Goal: Transaction & Acquisition: Purchase product/service

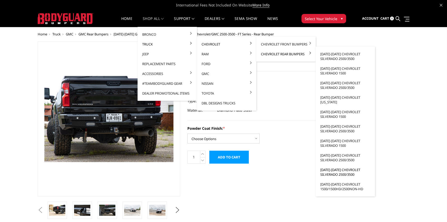
click at [336, 171] on link "2001-2007 Chevrolet Silverado 2500/3500" at bounding box center [344, 172] width 55 height 14
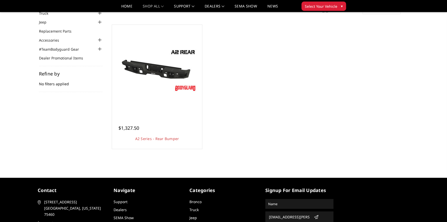
scroll to position [47, 0]
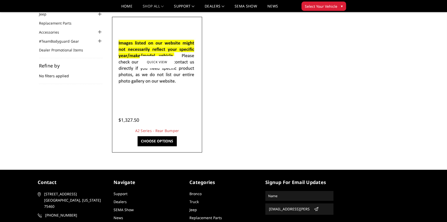
click at [161, 137] on link "Choose Options" at bounding box center [156, 141] width 39 height 10
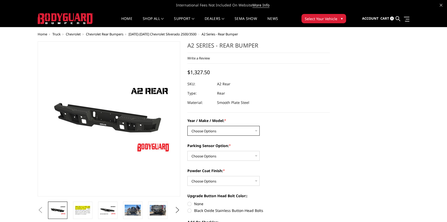
click at [224, 135] on select "Choose Options Chevrolet/GMC 20-24 2500 / 3500 Chevrolet/GMC 15-19 2500 / 3500 …" at bounding box center [223, 131] width 72 height 10
select select "1459"
click at [187, 126] on select "Choose Options Chevrolet/GMC 20-24 2500 / 3500 Chevrolet/GMC 15-19 2500 / 3500 …" at bounding box center [223, 131] width 72 height 10
click at [226, 130] on select "Choose Options Chevrolet/GMC 20-24 2500 / 3500 Chevrolet/GMC 15-19 2500 / 3500 …" at bounding box center [223, 131] width 72 height 10
click at [187, 126] on select "Choose Options Chevrolet/GMC 20-24 2500 / 3500 Chevrolet/GMC 15-19 2500 / 3500 …" at bounding box center [223, 131] width 72 height 10
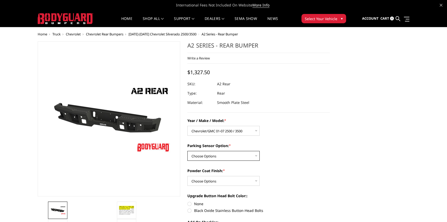
click at [218, 157] on select "Choose Options Yes - With sensor cutouts No - Without sensor cutouts" at bounding box center [223, 156] width 72 height 10
select select "565"
click at [187, 151] on select "Choose Options Yes - With sensor cutouts No - Without sensor cutouts" at bounding box center [223, 156] width 72 height 10
click at [218, 180] on select "Choose Options Bare metal (included) Texture black powder coat" at bounding box center [223, 181] width 72 height 10
select select "549"
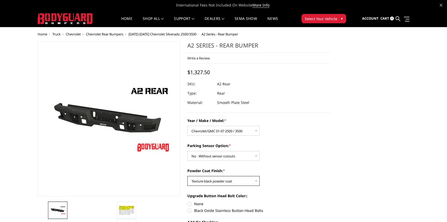
click at [187, 176] on select "Choose Options Bare metal (included) Texture black powder coat" at bounding box center [223, 181] width 72 height 10
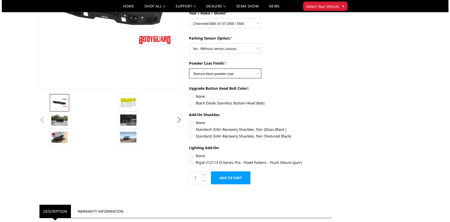
scroll to position [94, 0]
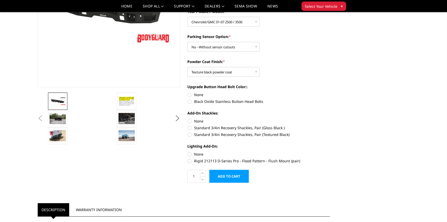
click at [235, 177] on input "Add to Cart" at bounding box center [228, 175] width 39 height 13
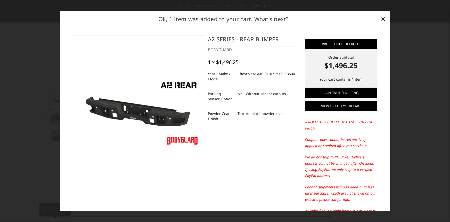
click at [348, 106] on link "View or edit your cart" at bounding box center [341, 106] width 72 height 10
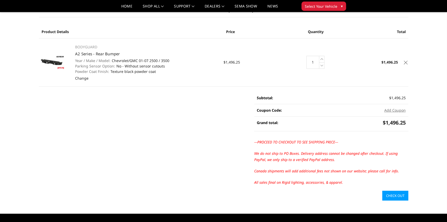
scroll to position [70, 0]
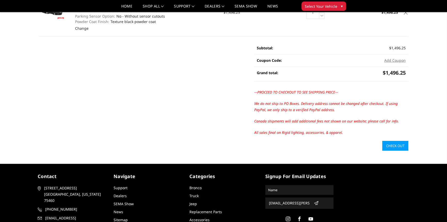
click at [389, 145] on link "Check out" at bounding box center [395, 146] width 26 height 10
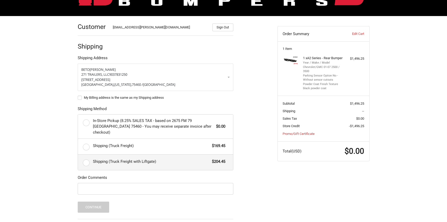
scroll to position [62, 0]
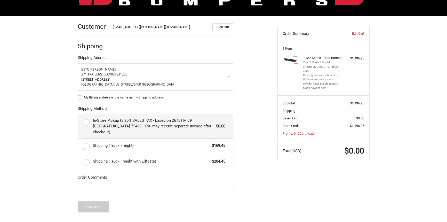
click at [87, 120] on label "In-Store Pickup (8.25% SALES TAX - based on 2675 FM 79 [GEOGRAPHIC_DATA] 75460 …" at bounding box center [155, 126] width 155 height 24
click at [78, 114] on input "In-Store Pickup (8.25% SALES TAX - based on 2675 FM 79 [GEOGRAPHIC_DATA] 75460 …" at bounding box center [78, 114] width 0 height 0
radio input "true"
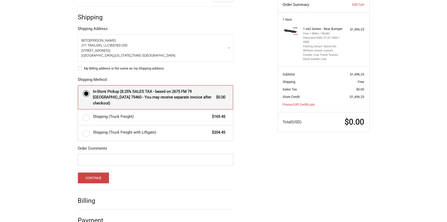
scroll to position [97, 0]
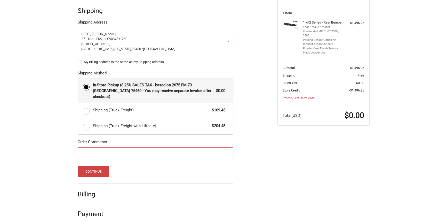
click at [103, 147] on input "Order Comments" at bounding box center [156, 153] width 156 height 12
type input "NO LIGHT CUT-OUTS"
click at [96, 166] on button "Continue" at bounding box center [94, 171] width 32 height 11
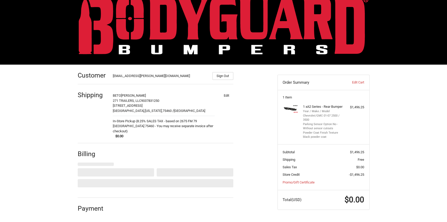
select select "US"
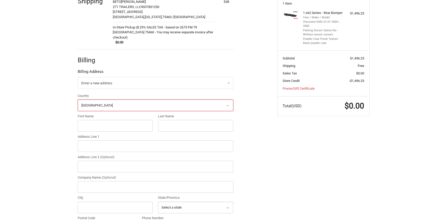
scroll to position [153, 0]
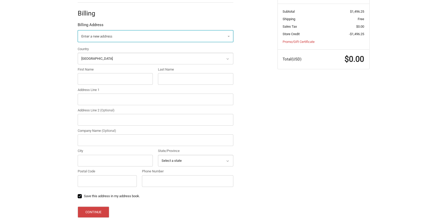
click at [109, 34] on span "Enter a new address" at bounding box center [96, 36] width 31 height 5
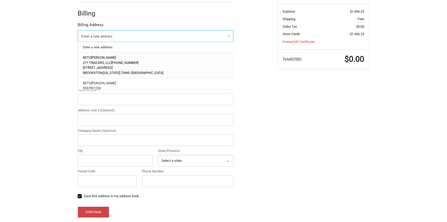
click at [101, 66] on span "2601 NORTH MAIN ST" at bounding box center [98, 68] width 30 height 4
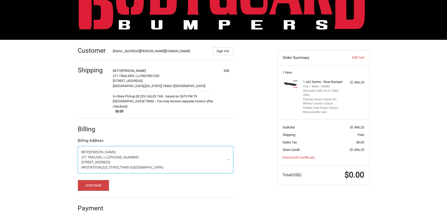
scroll to position [33, 0]
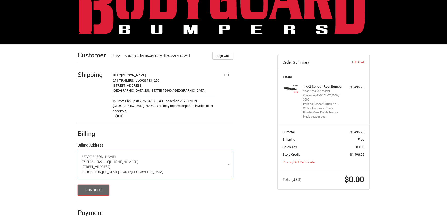
click at [99, 186] on button "Continue" at bounding box center [94, 189] width 32 height 11
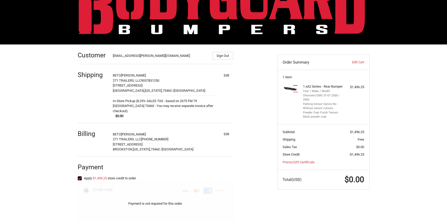
scroll to position [82, 0]
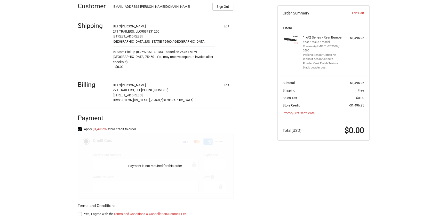
drag, startPoint x: 81, startPoint y: 185, endPoint x: 87, endPoint y: 187, distance: 6.9
click at [82, 185] on div "Payment is not required for this order." at bounding box center [156, 166] width 156 height 66
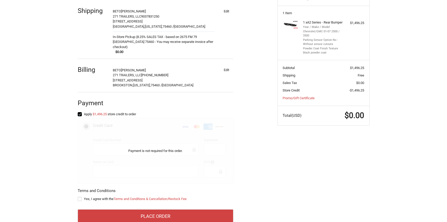
scroll to position [104, 0]
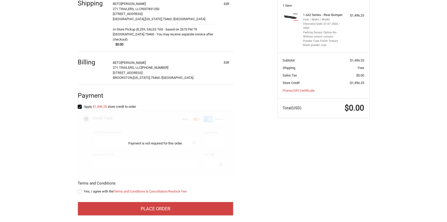
click at [81, 189] on label "Yes, I agree with the Terms and Conditions & Cancellation/Restock Fee" at bounding box center [156, 191] width 156 height 4
click at [78, 189] on input "Yes, I agree with the Terms and Conditions & Cancellation/Restock Fee" at bounding box center [78, 189] width 0 height 0
checkbox input "true"
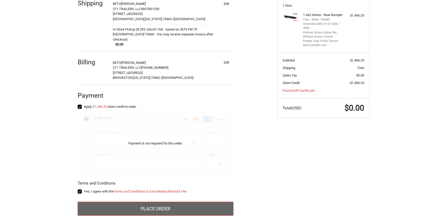
click at [170, 203] on button "Place Order" at bounding box center [156, 208] width 156 height 14
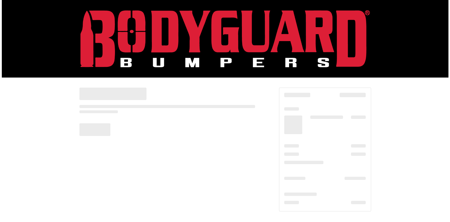
scroll to position [0, 0]
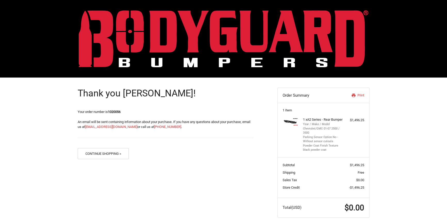
scroll to position [10, 0]
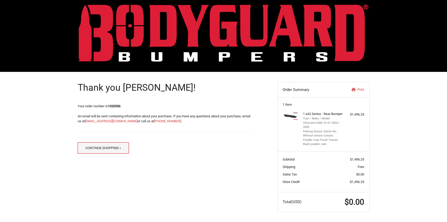
click at [110, 146] on button "Continue Shopping »" at bounding box center [103, 147] width 51 height 11
